Goal: Task Accomplishment & Management: Manage account settings

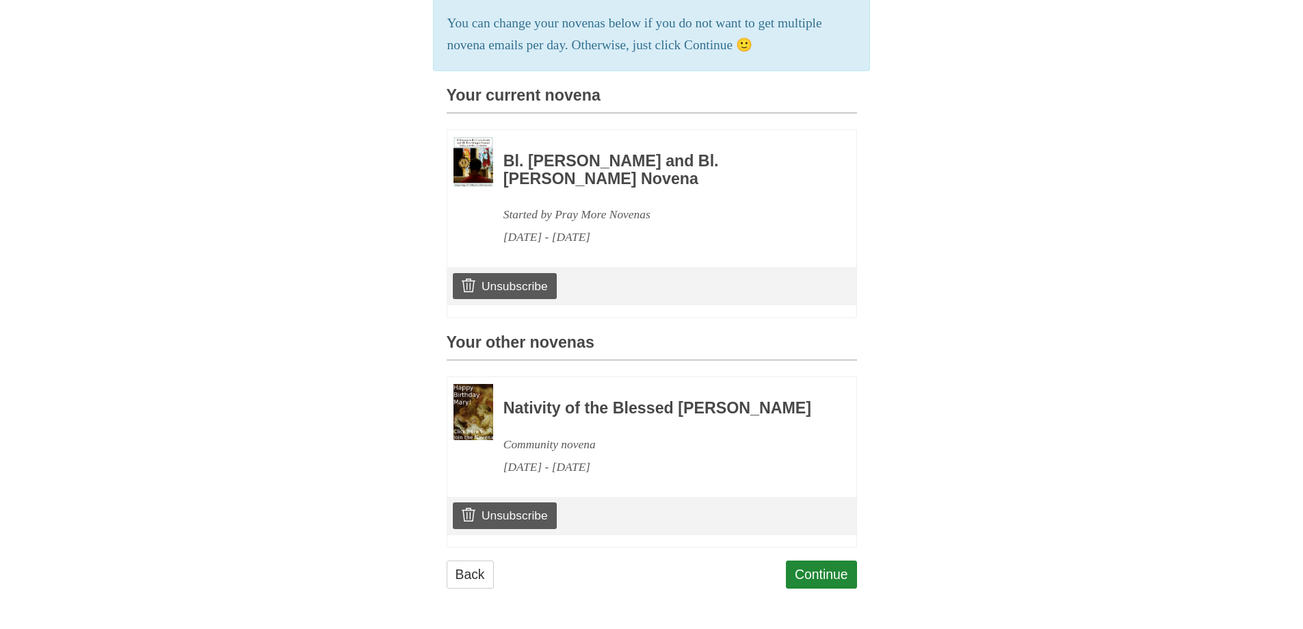
scroll to position [321, 0]
click at [504, 518] on link "Unsubscribe" at bounding box center [504, 515] width 103 height 26
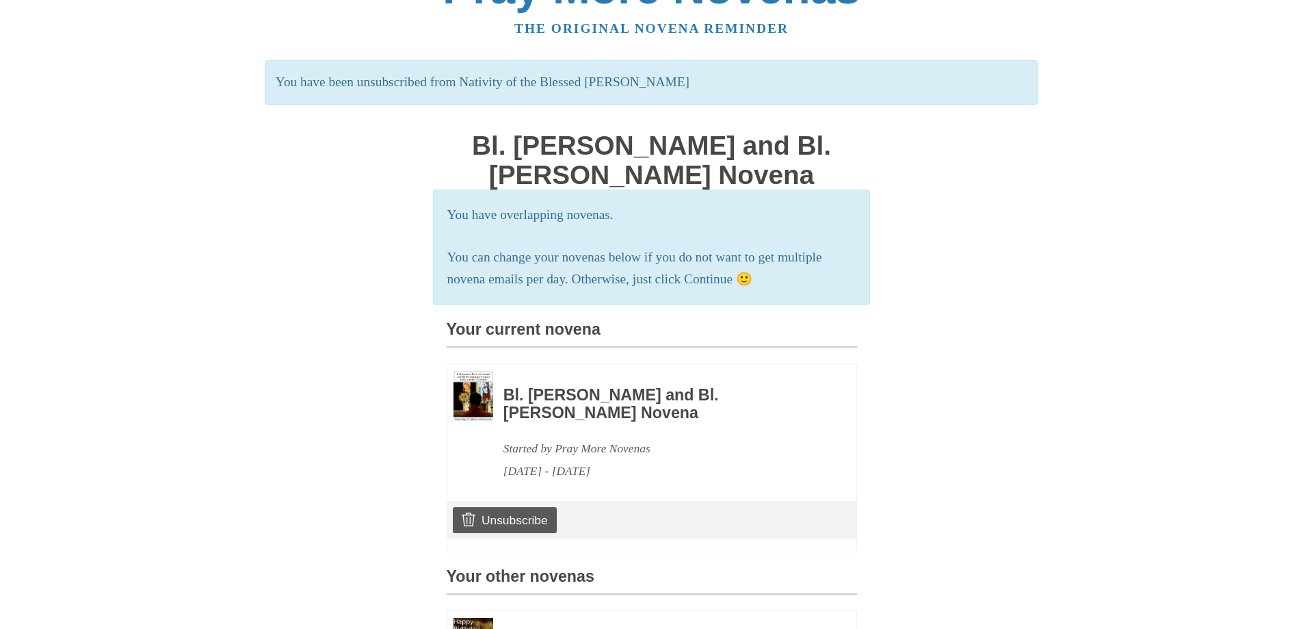
scroll to position [321, 0]
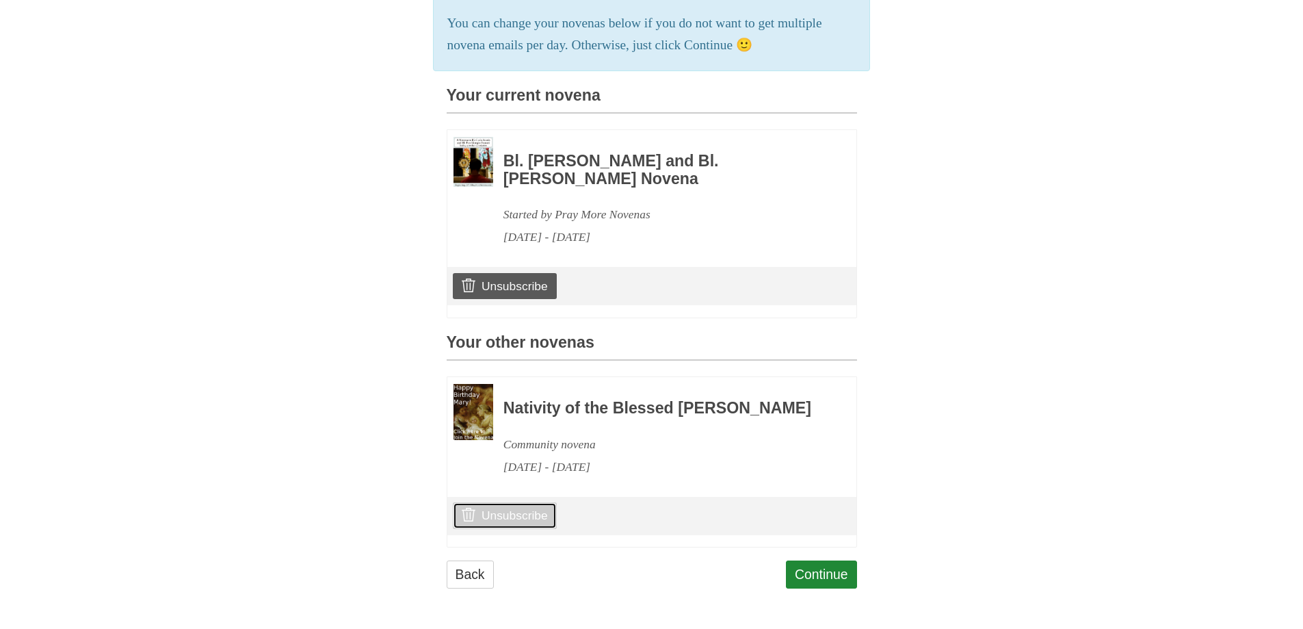
click at [515, 512] on link "Unsubscribe" at bounding box center [504, 515] width 103 height 26
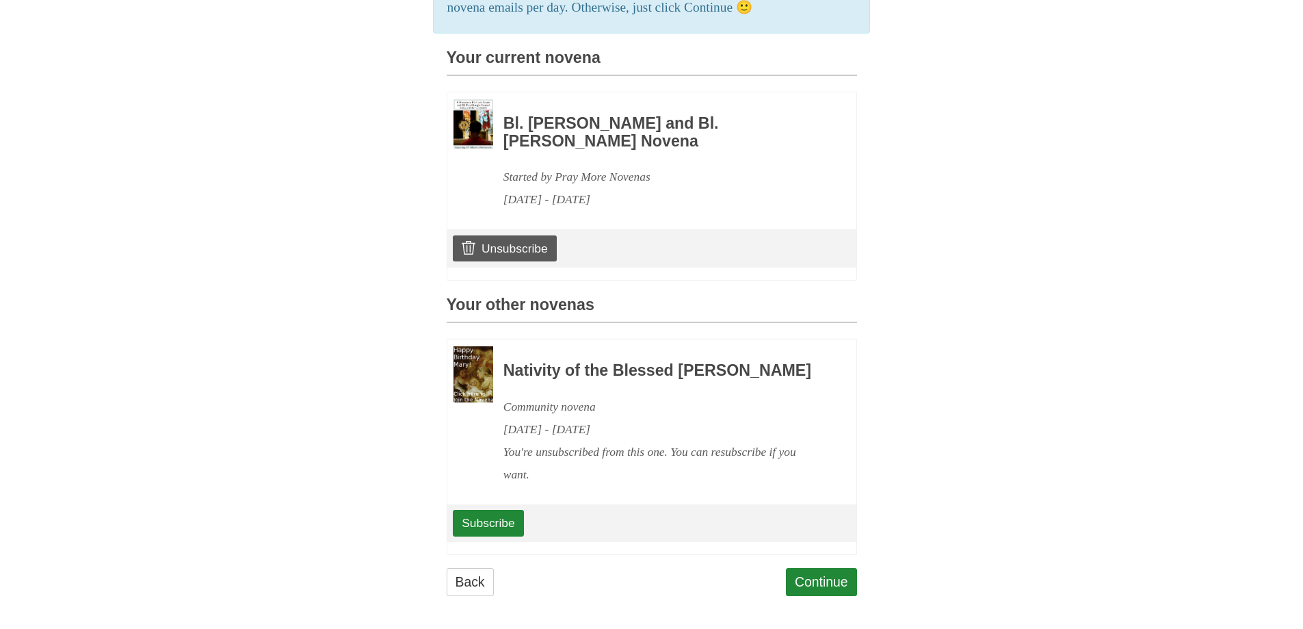
scroll to position [366, 0]
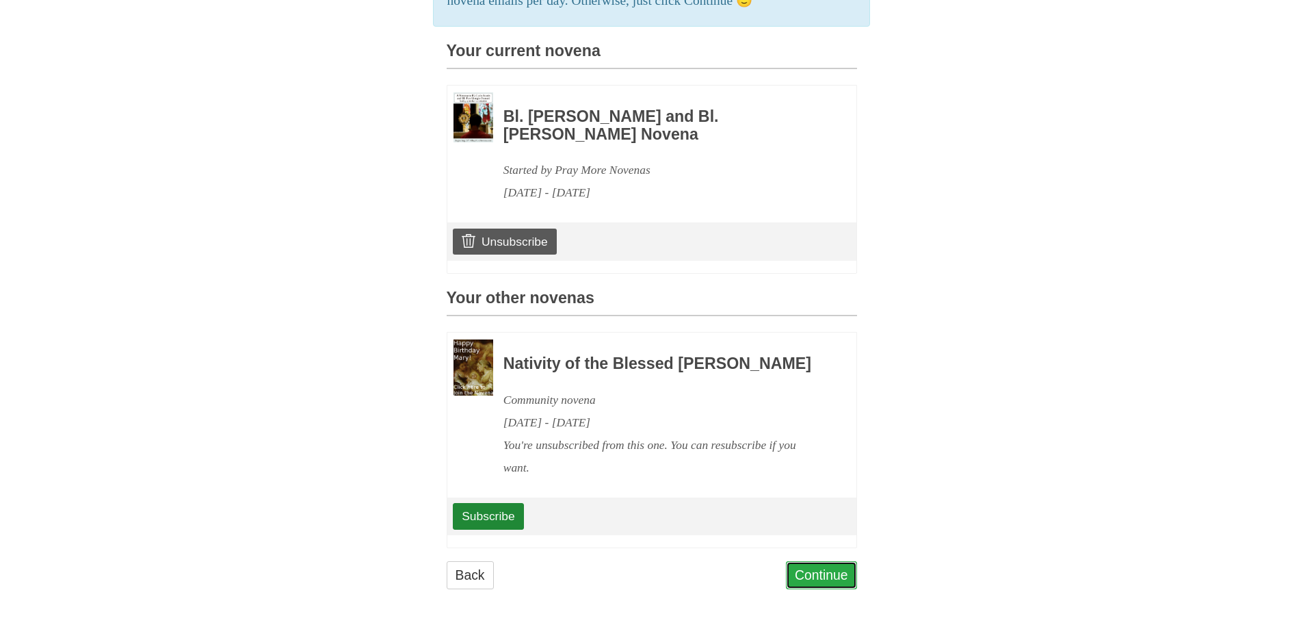
click at [811, 575] on link "Continue" at bounding box center [821, 575] width 71 height 28
